Goal: Task Accomplishment & Management: Use online tool/utility

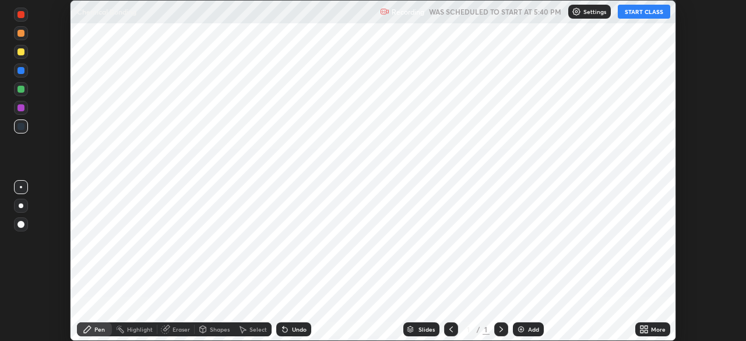
scroll to position [341, 745]
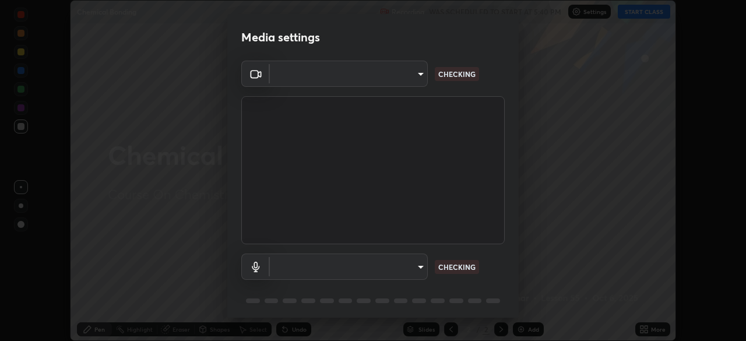
click at [420, 267] on body "Erase all Chemical Bonding Recording WAS SCHEDULED TO START AT 5:40 PM Settings…" at bounding box center [373, 170] width 746 height 341
type input "913022e3bbb337ef4c56a3a1bc1945278763e83ed23a96943dce605de8dfc656"
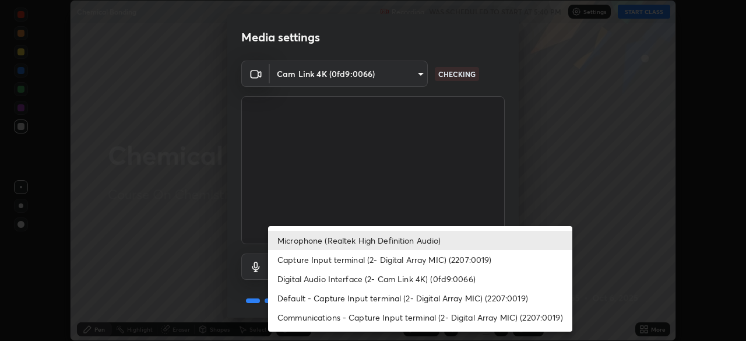
click at [410, 253] on li "Capture Input terminal (2- Digital Array MIC) (2207:0019)" at bounding box center [420, 259] width 304 height 19
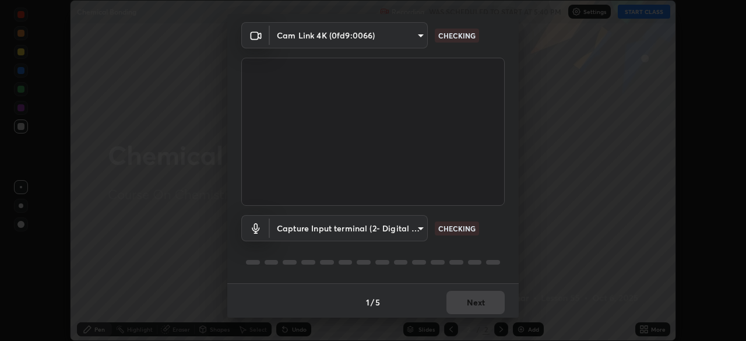
scroll to position [41, 0]
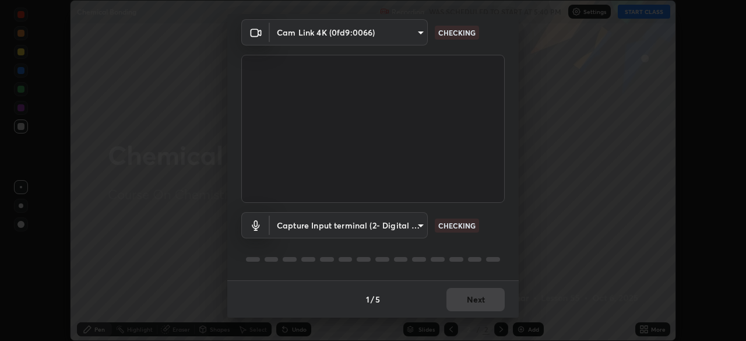
click at [475, 290] on div "1 / 5 Next" at bounding box center [372, 298] width 291 height 37
click at [475, 297] on div "1 / 5 Next" at bounding box center [372, 298] width 291 height 37
click at [480, 295] on div "1 / 5 Next" at bounding box center [372, 298] width 291 height 37
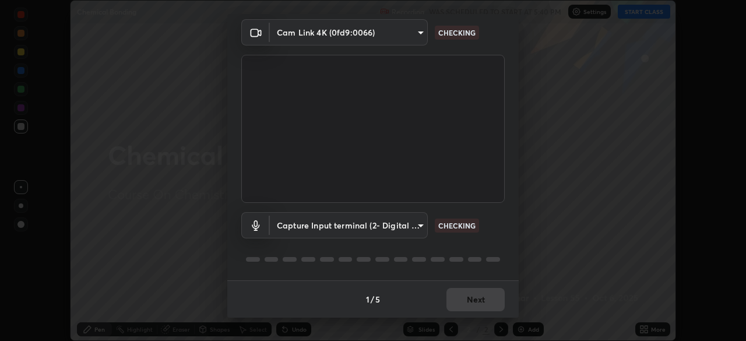
click at [480, 295] on div "1 / 5 Next" at bounding box center [372, 298] width 291 height 37
click at [481, 298] on div "1 / 5 Next" at bounding box center [372, 298] width 291 height 37
click at [488, 293] on div "1 / 5 Next" at bounding box center [372, 298] width 291 height 37
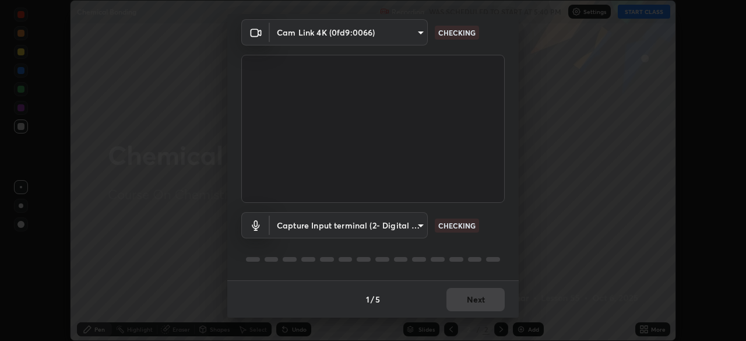
click at [488, 293] on div "1 / 5 Next" at bounding box center [372, 298] width 291 height 37
click at [486, 295] on div "1 / 5 Next" at bounding box center [372, 298] width 291 height 37
click at [484, 292] on div "1 / 5 Next" at bounding box center [372, 298] width 291 height 37
click at [482, 298] on div "1 / 5 Next" at bounding box center [372, 298] width 291 height 37
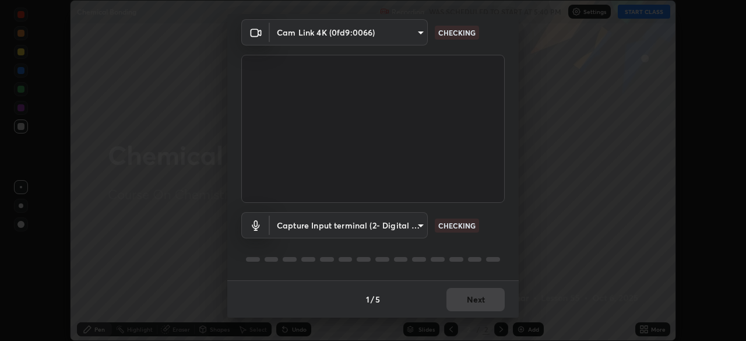
click at [482, 298] on div "1 / 5 Next" at bounding box center [372, 298] width 291 height 37
click at [484, 297] on div "1 / 5 Next" at bounding box center [372, 298] width 291 height 37
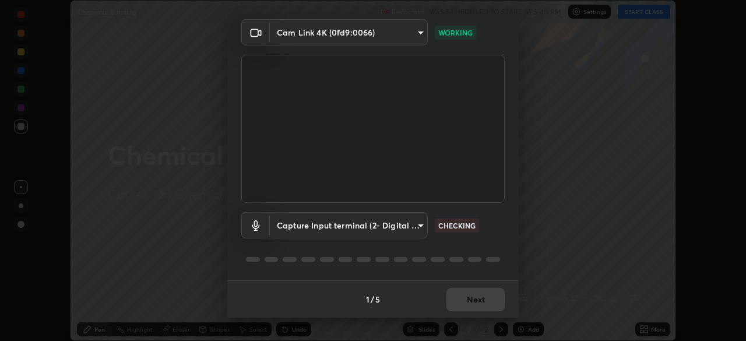
click at [483, 294] on div "1 / 5 Next" at bounding box center [372, 298] width 291 height 37
click at [482, 298] on div "1 / 5 Next" at bounding box center [372, 298] width 291 height 37
click at [411, 229] on body "Erase all Chemical Bonding Recording WAS SCHEDULED TO START AT 5:40 PM Settings…" at bounding box center [373, 170] width 746 height 341
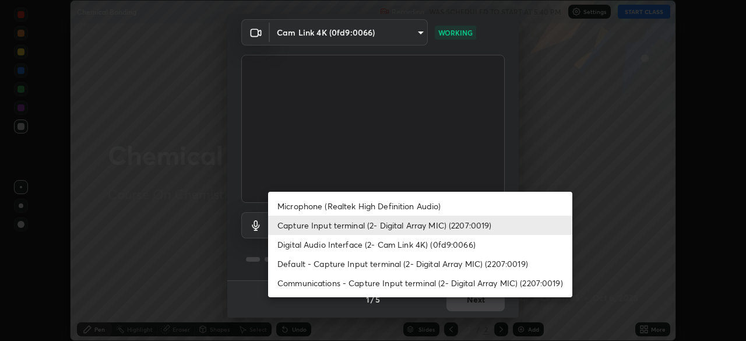
click at [411, 207] on li "Microphone (Realtek High Definition Audio)" at bounding box center [420, 205] width 304 height 19
type input "bef04e412724abd94ab17f51c46c94050894f67992973f842b18f11041e0dab1"
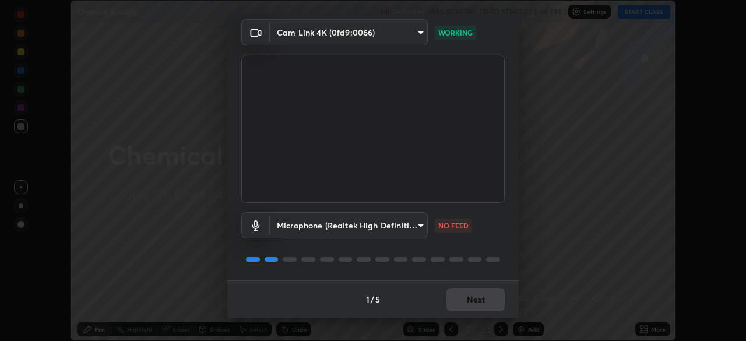
click at [480, 299] on div "1 / 5 Next" at bounding box center [372, 298] width 291 height 37
click at [482, 295] on div "1 / 5 Next" at bounding box center [372, 298] width 291 height 37
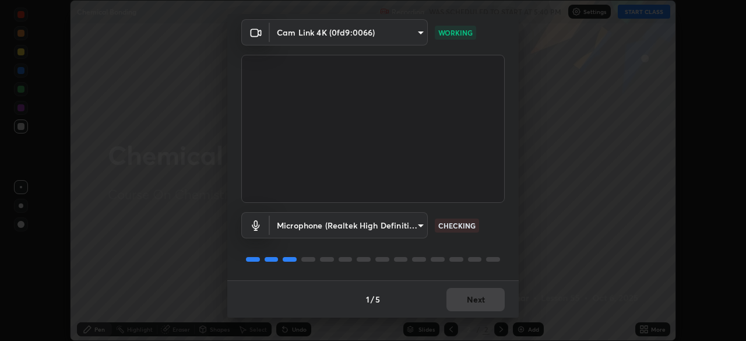
click at [482, 299] on div "1 / 5 Next" at bounding box center [372, 298] width 291 height 37
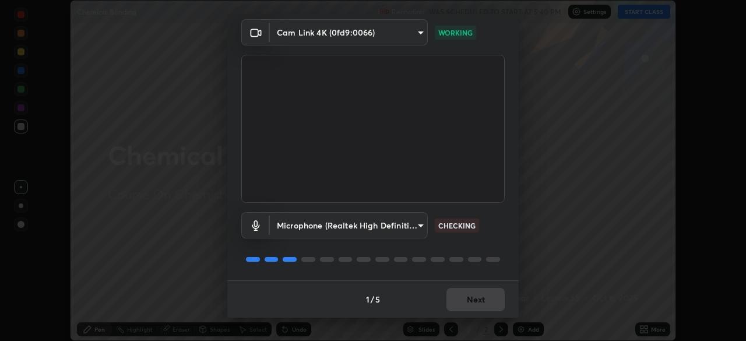
click at [482, 299] on div "1 / 5 Next" at bounding box center [372, 298] width 291 height 37
click at [488, 299] on div "1 / 5 Next" at bounding box center [372, 298] width 291 height 37
click at [485, 296] on div "1 / 5 Next" at bounding box center [372, 298] width 291 height 37
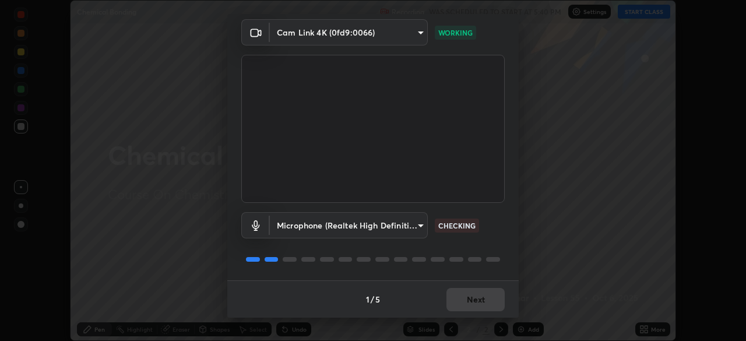
click at [485, 296] on div "1 / 5 Next" at bounding box center [372, 298] width 291 height 37
click at [483, 295] on div "1 / 5 Next" at bounding box center [372, 298] width 291 height 37
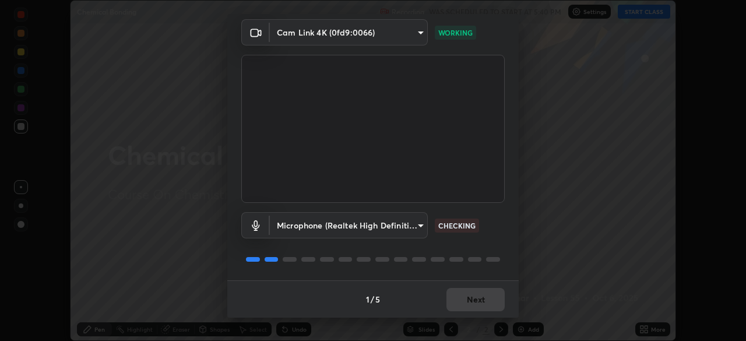
click at [481, 294] on div "1 / 5 Next" at bounding box center [372, 298] width 291 height 37
click at [481, 294] on button "Next" at bounding box center [475, 299] width 58 height 23
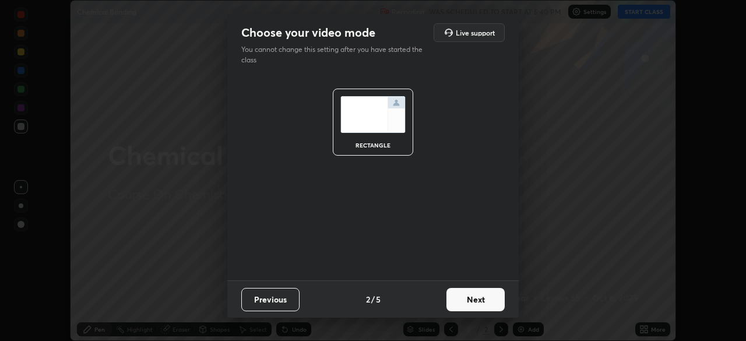
scroll to position [0, 0]
click at [481, 294] on button "Next" at bounding box center [475, 299] width 58 height 23
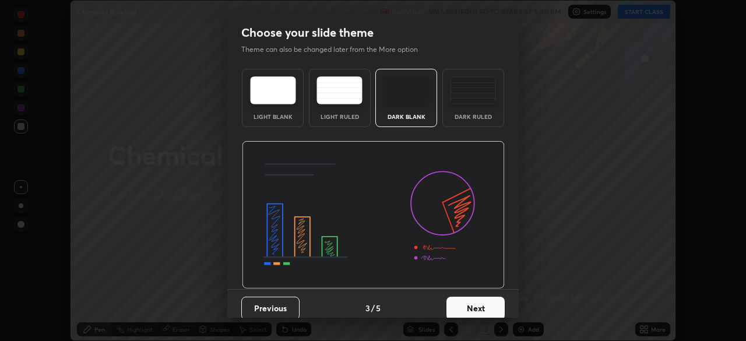
click at [492, 302] on button "Next" at bounding box center [475, 308] width 58 height 23
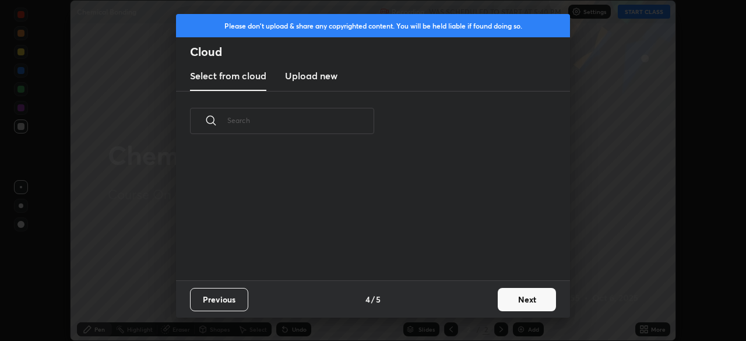
click at [516, 301] on button "Next" at bounding box center [527, 299] width 58 height 23
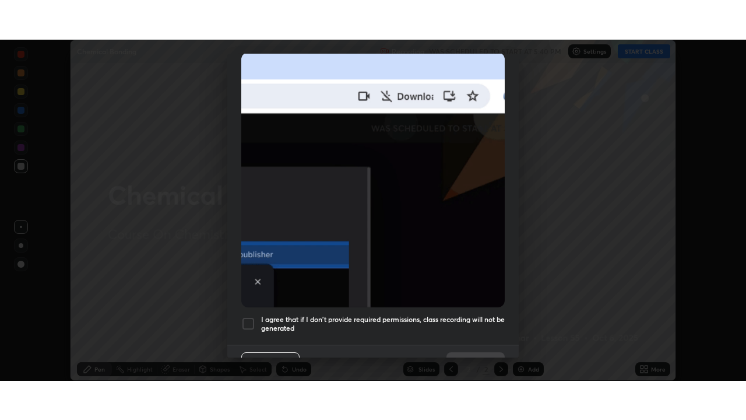
scroll to position [279, 0]
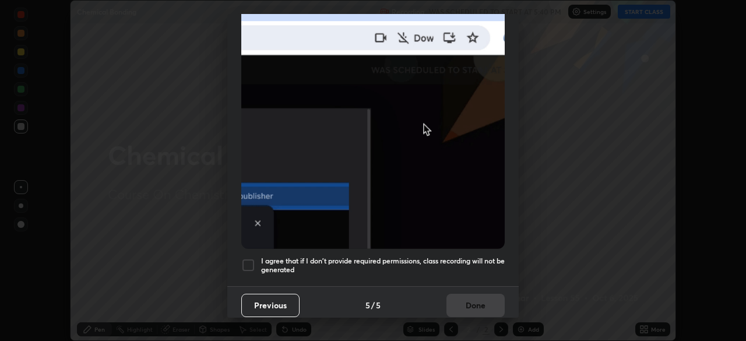
click at [249, 258] on div at bounding box center [248, 265] width 14 height 14
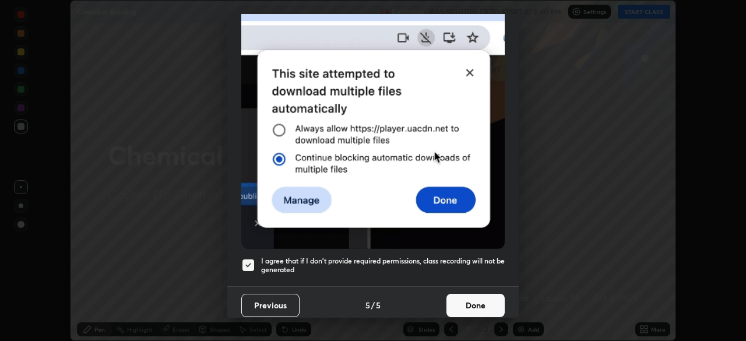
click at [471, 299] on button "Done" at bounding box center [475, 305] width 58 height 23
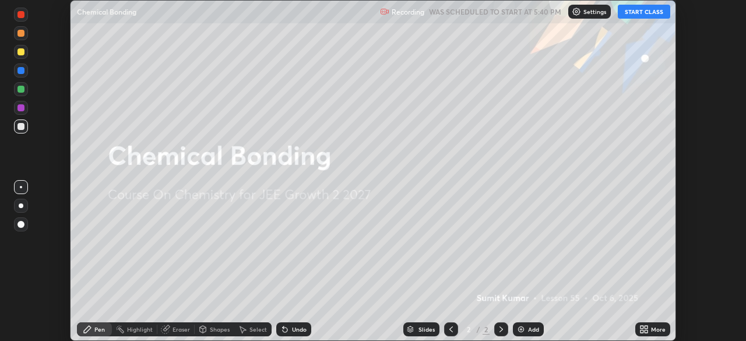
click at [521, 329] on img at bounding box center [520, 329] width 9 height 9
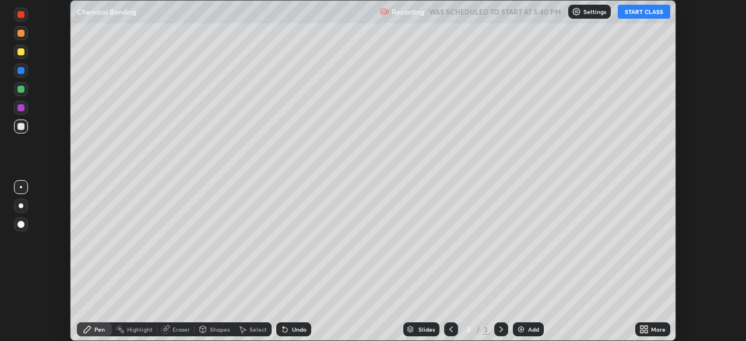
click at [647, 13] on button "START CLASS" at bounding box center [644, 12] width 52 height 14
click at [642, 327] on icon at bounding box center [641, 327] width 3 height 3
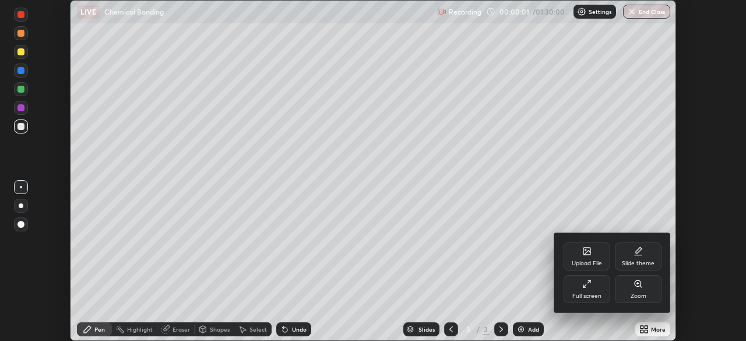
click at [596, 288] on div "Full screen" at bounding box center [586, 289] width 47 height 28
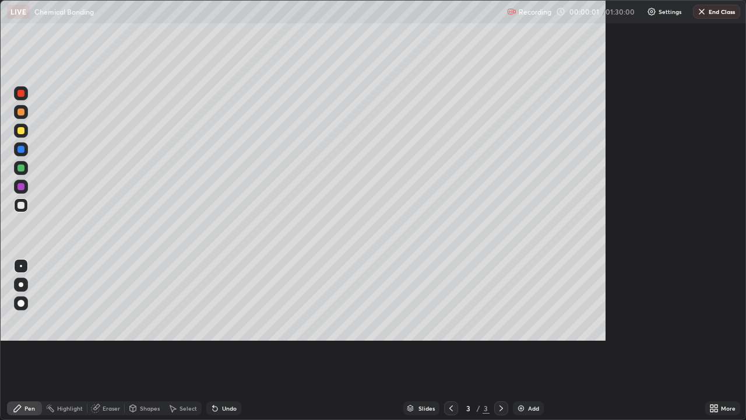
scroll to position [420, 746]
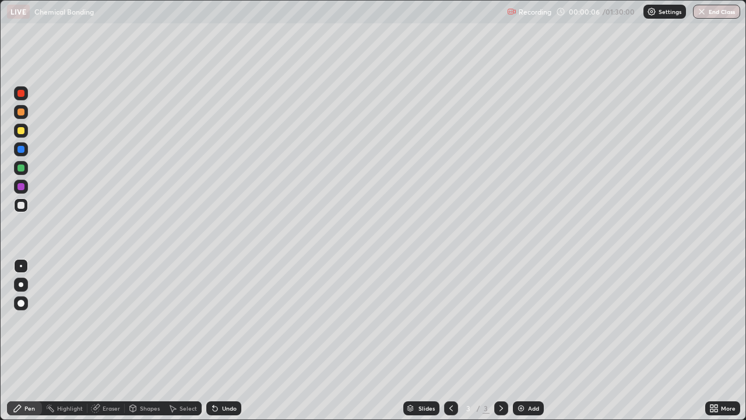
click at [24, 115] on div at bounding box center [21, 112] width 14 height 14
click at [214, 340] on icon at bounding box center [215, 408] width 5 height 5
click at [219, 340] on div "Undo" at bounding box center [223, 408] width 35 height 14
click at [19, 207] on div at bounding box center [20, 205] width 7 height 7
click at [517, 340] on img at bounding box center [520, 407] width 9 height 9
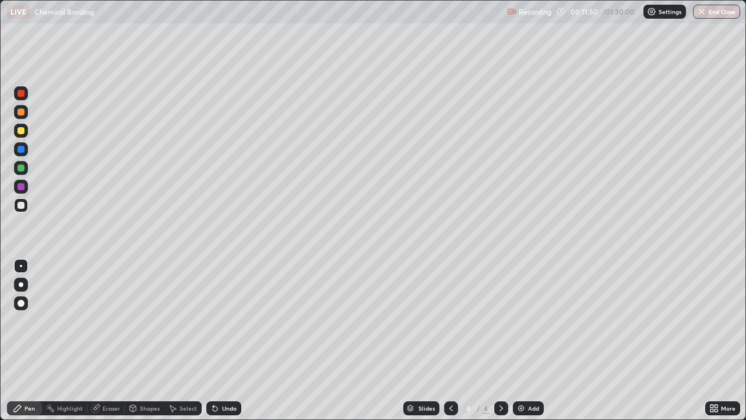
click at [448, 340] on icon at bounding box center [450, 407] width 9 height 9
click at [500, 340] on icon at bounding box center [500, 407] width 9 height 9
click at [21, 168] on div at bounding box center [20, 167] width 7 height 7
click at [222, 340] on div "Undo" at bounding box center [229, 408] width 15 height 6
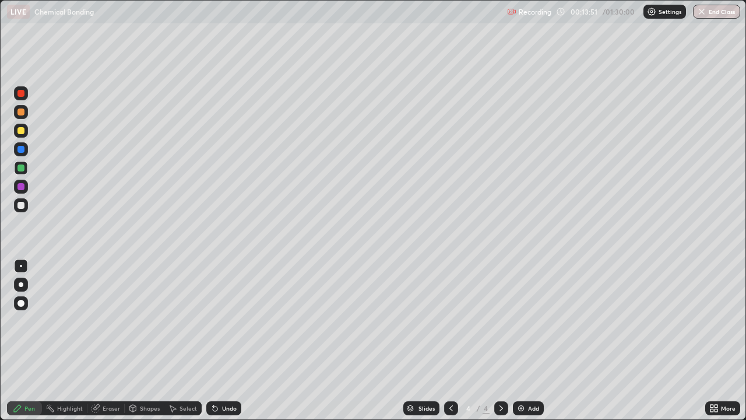
click at [222, 340] on div "Undo" at bounding box center [229, 408] width 15 height 6
click at [218, 340] on div "Undo" at bounding box center [223, 408] width 35 height 14
click at [519, 340] on img at bounding box center [520, 407] width 9 height 9
click at [15, 94] on div at bounding box center [21, 93] width 14 height 14
click at [21, 131] on div at bounding box center [20, 130] width 7 height 7
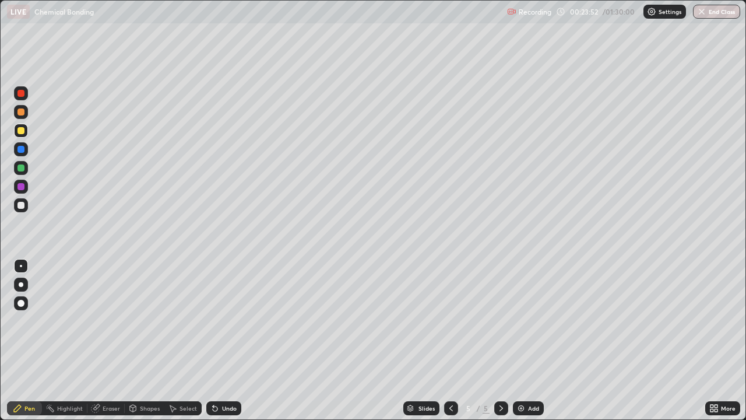
click at [20, 93] on div at bounding box center [20, 93] width 7 height 7
click at [19, 132] on div at bounding box center [20, 130] width 7 height 7
click at [444, 340] on div at bounding box center [451, 408] width 14 height 14
click at [500, 340] on icon at bounding box center [500, 407] width 9 height 9
click at [20, 168] on div at bounding box center [20, 167] width 7 height 7
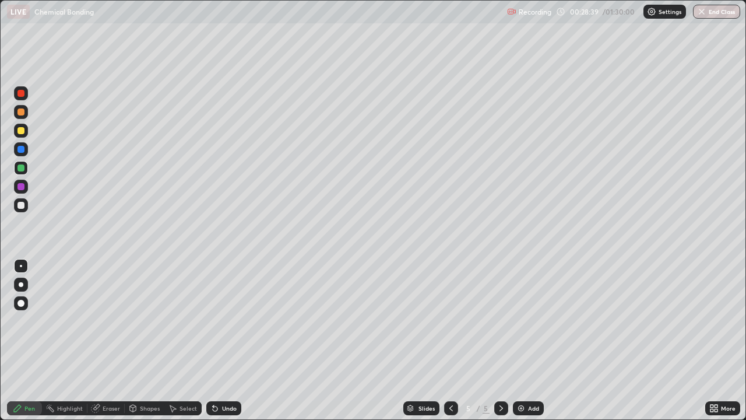
click at [516, 340] on img at bounding box center [520, 407] width 9 height 9
click at [20, 112] on div at bounding box center [20, 111] width 7 height 7
click at [213, 340] on icon at bounding box center [213, 405] width 1 height 1
click at [214, 340] on icon at bounding box center [215, 408] width 5 height 5
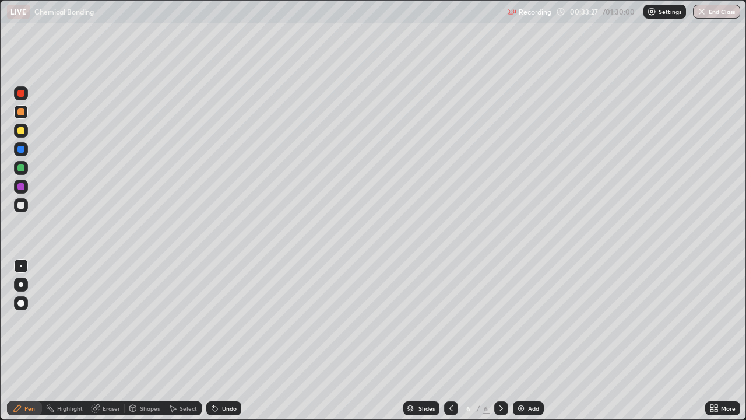
click at [217, 340] on icon at bounding box center [214, 407] width 9 height 9
click at [220, 340] on div "Undo" at bounding box center [223, 408] width 35 height 14
click at [222, 340] on div "Undo" at bounding box center [223, 408] width 35 height 14
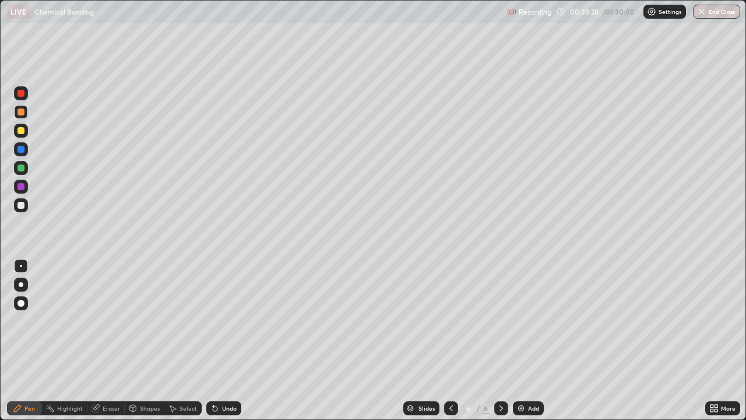
click at [222, 340] on div "Undo" at bounding box center [223, 408] width 35 height 14
click at [223, 340] on div "Undo" at bounding box center [223, 408] width 35 height 14
click at [21, 132] on div at bounding box center [20, 130] width 7 height 7
click at [16, 112] on div at bounding box center [21, 112] width 14 height 14
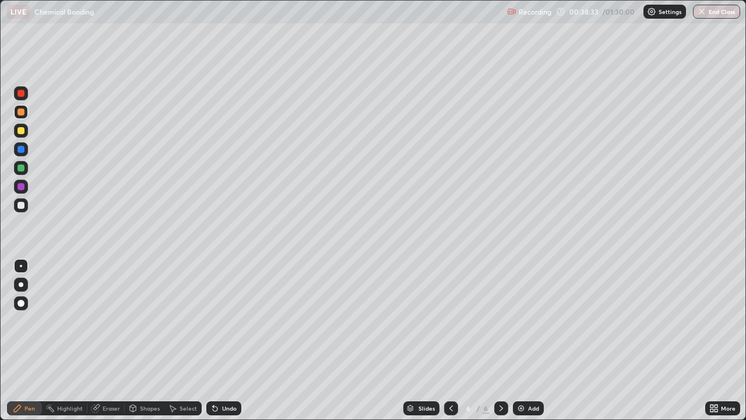
click at [18, 94] on div at bounding box center [20, 93] width 7 height 7
click at [519, 340] on img at bounding box center [520, 407] width 9 height 9
click at [20, 129] on div at bounding box center [20, 130] width 7 height 7
click at [16, 188] on div at bounding box center [21, 186] width 14 height 14
click at [17, 163] on div at bounding box center [21, 168] width 14 height 14
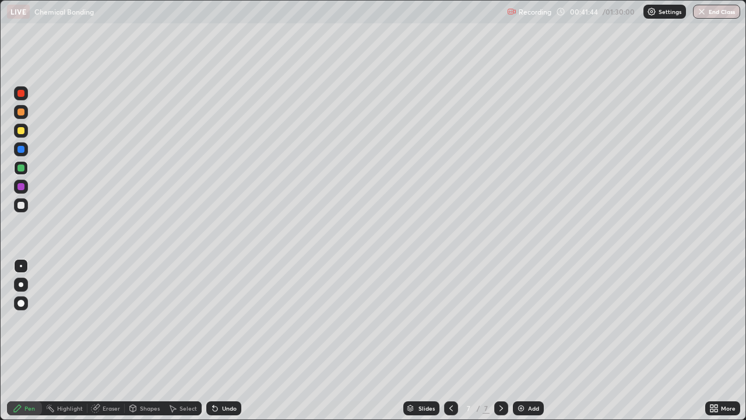
click at [16, 132] on div at bounding box center [21, 131] width 14 height 14
click at [16, 114] on div at bounding box center [21, 112] width 14 height 14
click at [520, 340] on img at bounding box center [520, 407] width 9 height 9
click at [15, 93] on div at bounding box center [21, 93] width 14 height 14
click at [14, 132] on div at bounding box center [21, 131] width 14 height 14
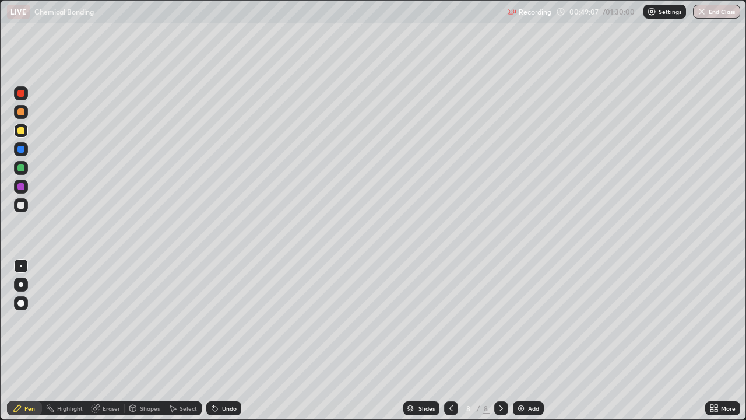
click at [450, 340] on icon at bounding box center [450, 407] width 9 height 9
click at [500, 340] on icon at bounding box center [500, 407] width 9 height 9
click at [23, 171] on div at bounding box center [20, 167] width 7 height 7
click at [20, 133] on div at bounding box center [20, 130] width 7 height 7
click at [16, 100] on div at bounding box center [21, 93] width 14 height 19
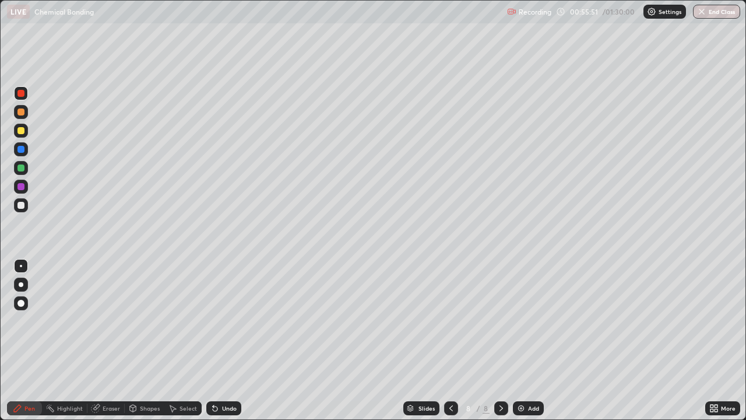
click at [520, 340] on img at bounding box center [520, 407] width 9 height 9
click at [16, 126] on div at bounding box center [21, 131] width 14 height 14
click at [25, 169] on div at bounding box center [21, 168] width 14 height 14
click at [20, 112] on div at bounding box center [20, 111] width 7 height 7
click at [16, 94] on div at bounding box center [21, 93] width 14 height 14
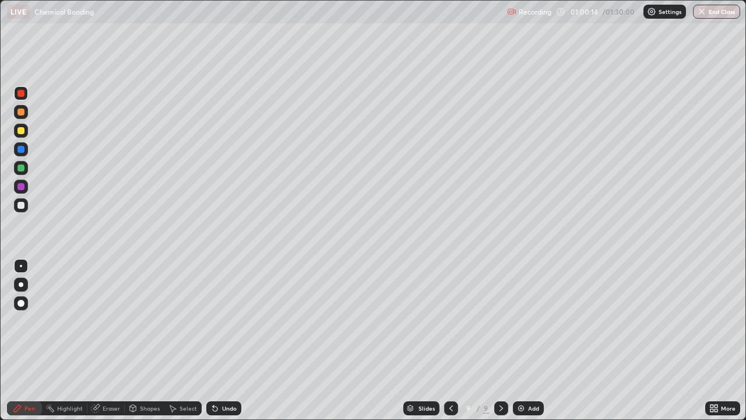
click at [16, 165] on div at bounding box center [21, 168] width 14 height 14
click at [14, 205] on div at bounding box center [21, 205] width 14 height 14
click at [517, 340] on img at bounding box center [520, 407] width 9 height 9
click at [213, 340] on icon at bounding box center [215, 408] width 5 height 5
click at [213, 340] on icon at bounding box center [213, 405] width 1 height 1
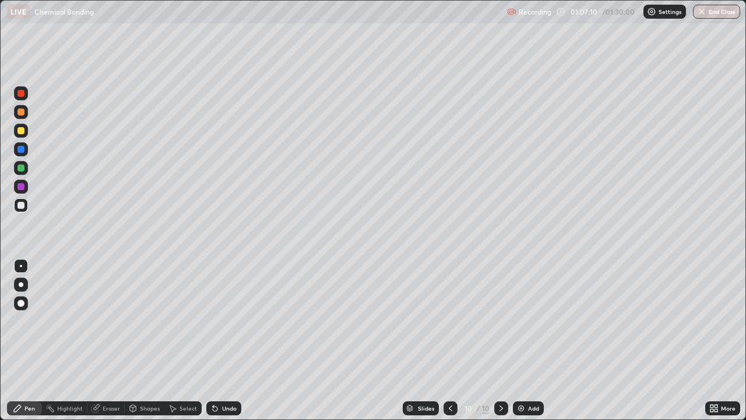
click at [213, 340] on icon at bounding box center [213, 405] width 1 height 1
click at [214, 340] on icon at bounding box center [215, 408] width 5 height 5
click at [213, 340] on icon at bounding box center [215, 408] width 5 height 5
click at [16, 128] on div at bounding box center [21, 131] width 14 height 14
click at [20, 167] on div at bounding box center [20, 167] width 7 height 7
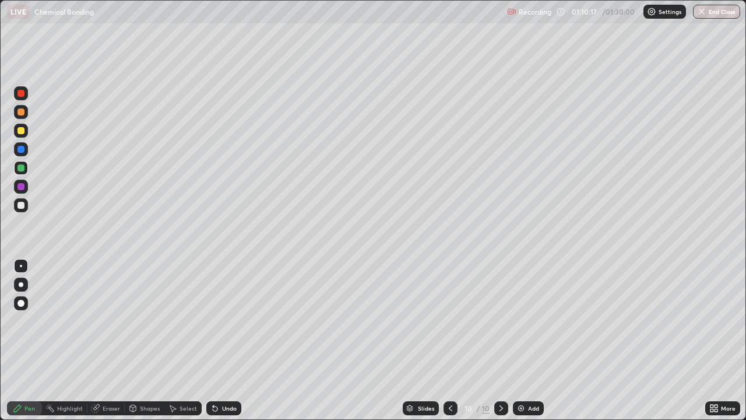
click at [15, 113] on div at bounding box center [21, 112] width 14 height 14
click at [519, 340] on img at bounding box center [520, 407] width 9 height 9
click at [20, 131] on div at bounding box center [20, 130] width 7 height 7
click at [16, 167] on div at bounding box center [21, 168] width 14 height 14
click at [16, 114] on div at bounding box center [21, 112] width 14 height 14
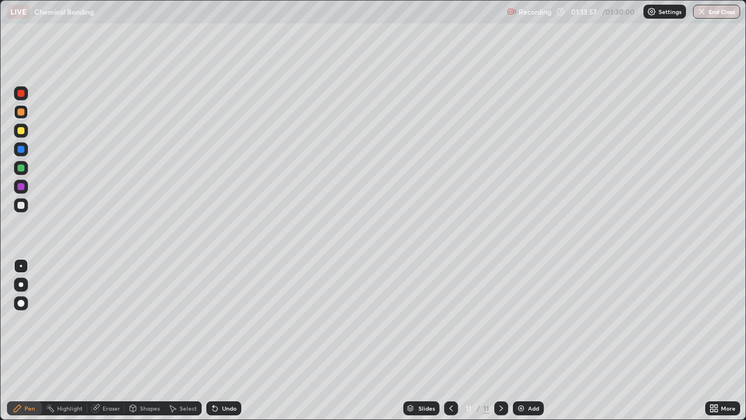
click at [16, 98] on div at bounding box center [21, 93] width 14 height 14
click at [20, 186] on div at bounding box center [20, 186] width 7 height 7
click at [518, 340] on img at bounding box center [520, 407] width 9 height 9
click at [20, 170] on div at bounding box center [20, 167] width 7 height 7
click at [23, 131] on div at bounding box center [20, 130] width 7 height 7
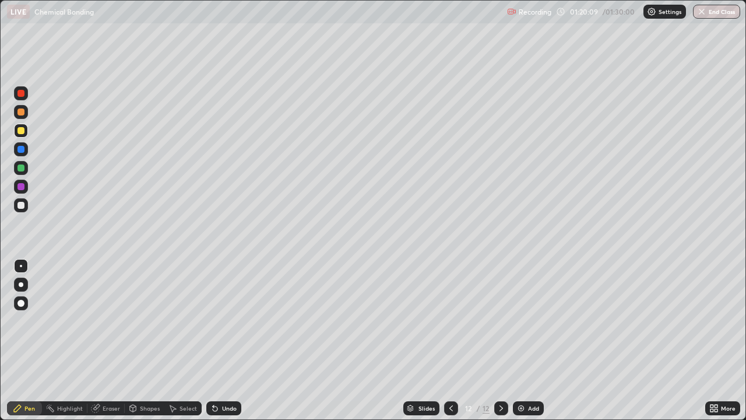
click at [516, 340] on img at bounding box center [520, 407] width 9 height 9
click at [16, 111] on div at bounding box center [21, 112] width 14 height 14
click at [703, 12] on img "button" at bounding box center [701, 11] width 9 height 9
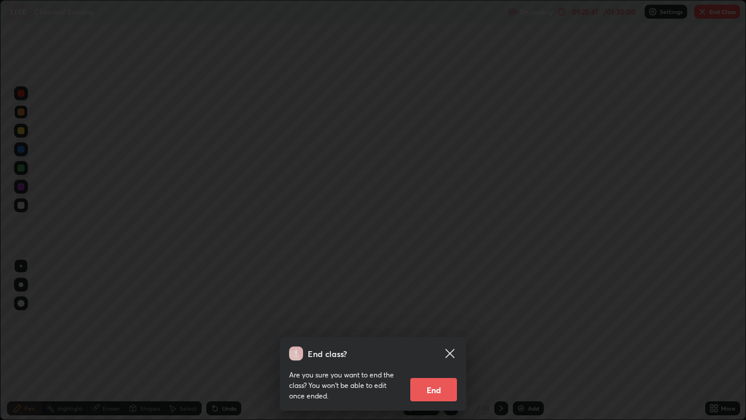
click at [434, 340] on button "End" at bounding box center [433, 389] width 47 height 23
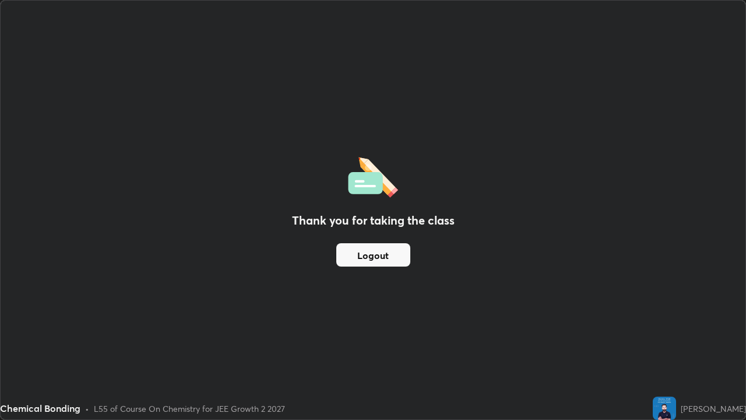
click at [379, 252] on button "Logout" at bounding box center [373, 254] width 74 height 23
